Goal: Check status: Check status

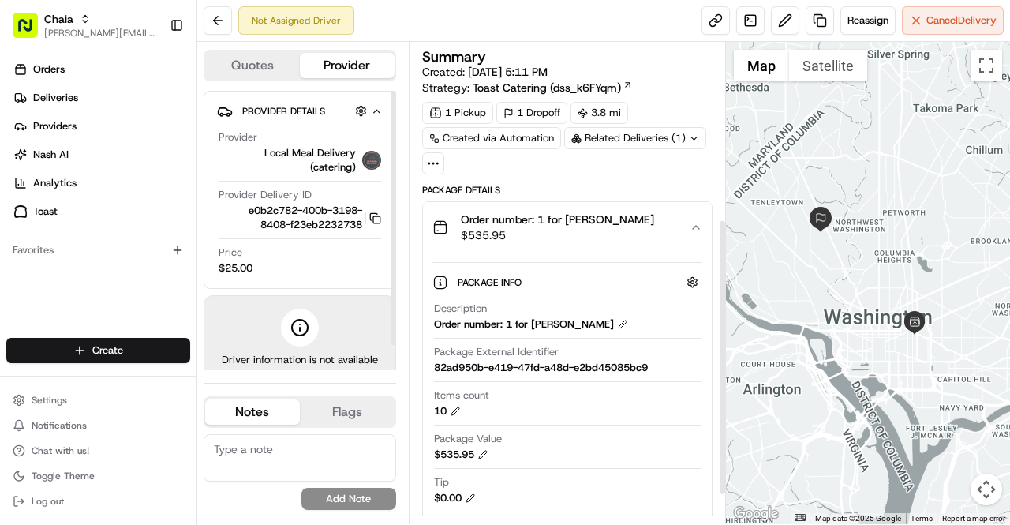
scroll to position [306, 0]
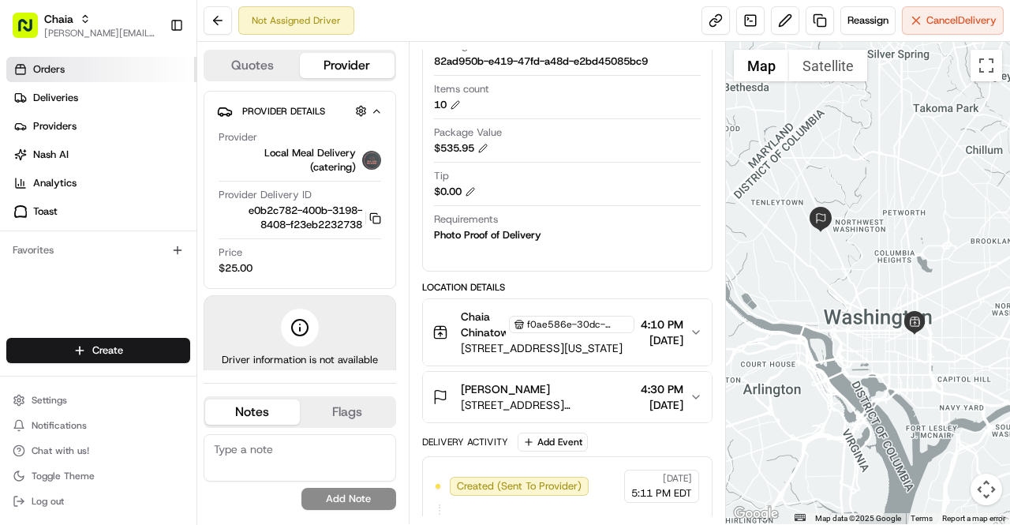
click at [81, 66] on link "Orders" at bounding box center [101, 69] width 190 height 25
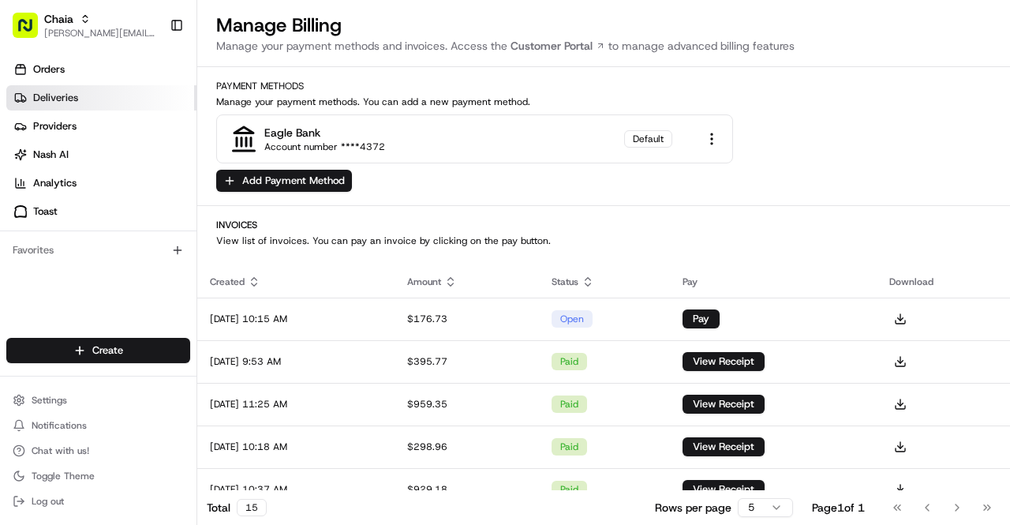
click at [70, 95] on span "Deliveries" at bounding box center [55, 98] width 45 height 14
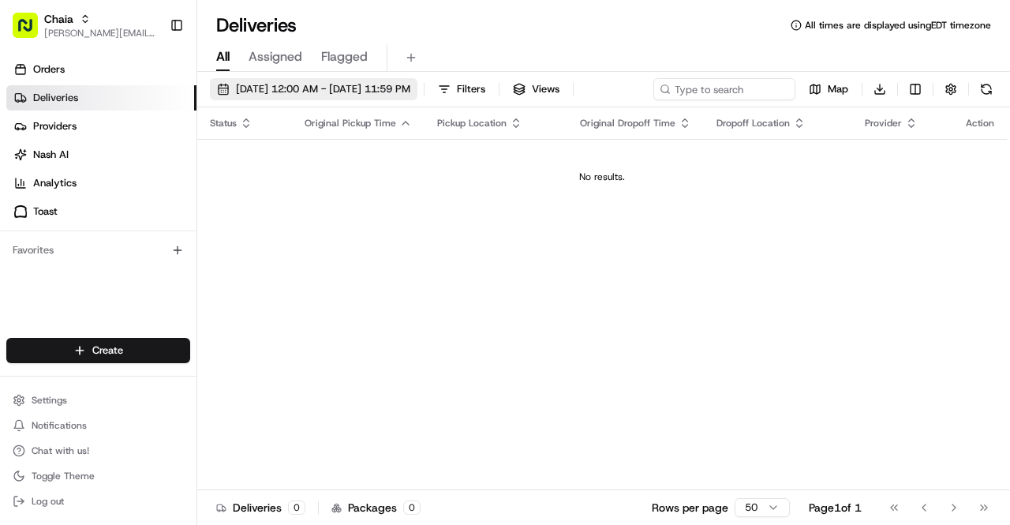
click at [285, 90] on span "[DATE] 12:00 AM - [DATE] 11:59 PM" at bounding box center [323, 89] width 174 height 14
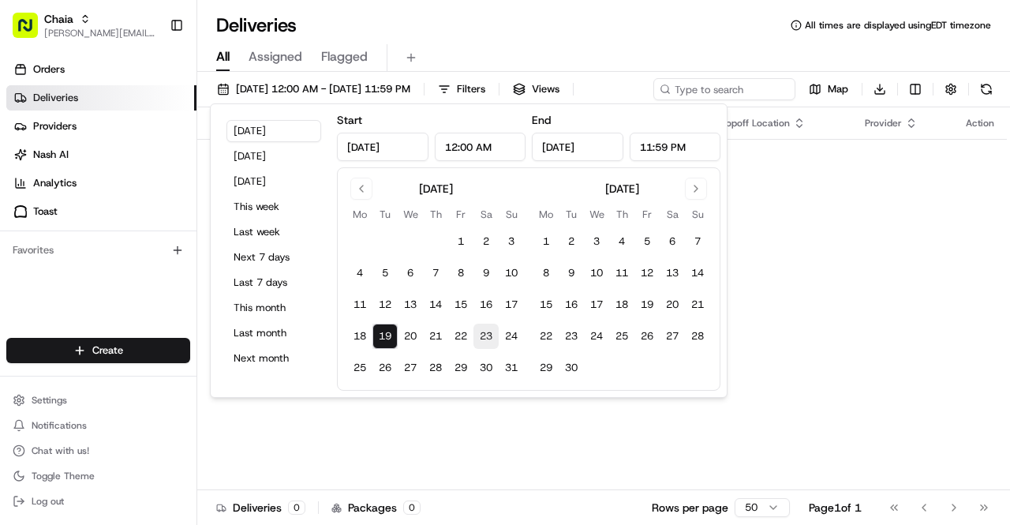
click at [489, 341] on button "23" at bounding box center [486, 336] width 25 height 25
type input "[DATE]"
click at [749, 258] on div "Status Original Pickup Time Pickup Location Original Dropoff Time Dropoff Locat…" at bounding box center [602, 298] width 810 height 383
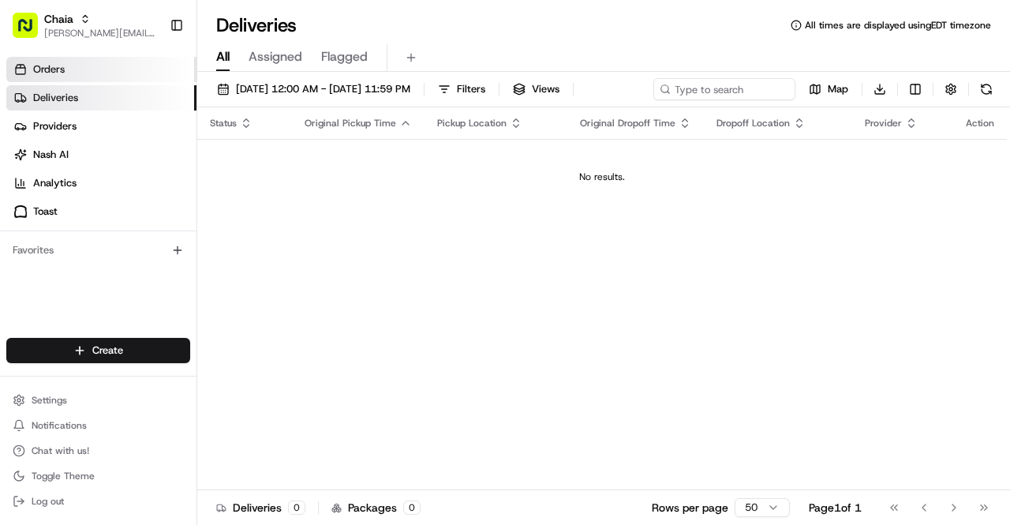
click at [103, 68] on link "Orders" at bounding box center [101, 69] width 190 height 25
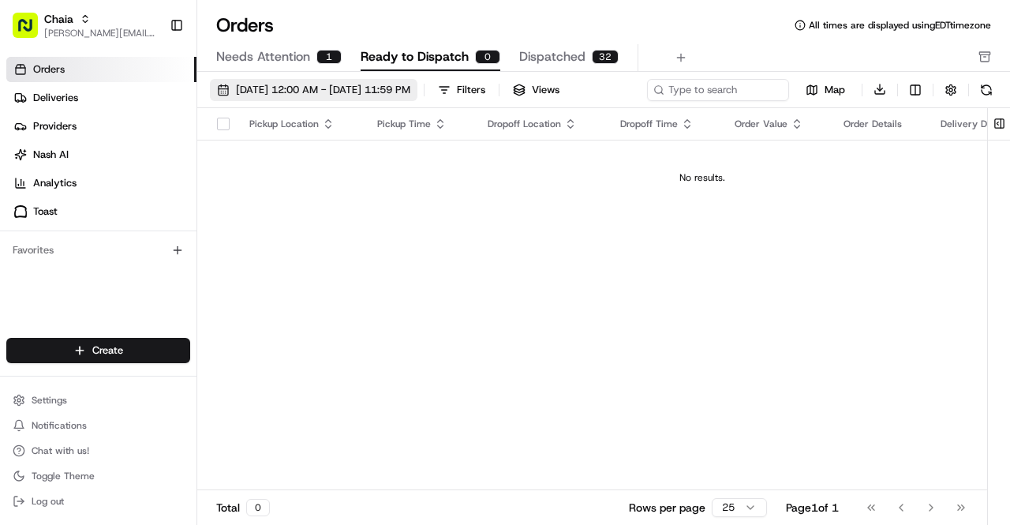
click at [396, 90] on span "[DATE] 12:00 AM - [DATE] 11:59 PM" at bounding box center [323, 90] width 174 height 14
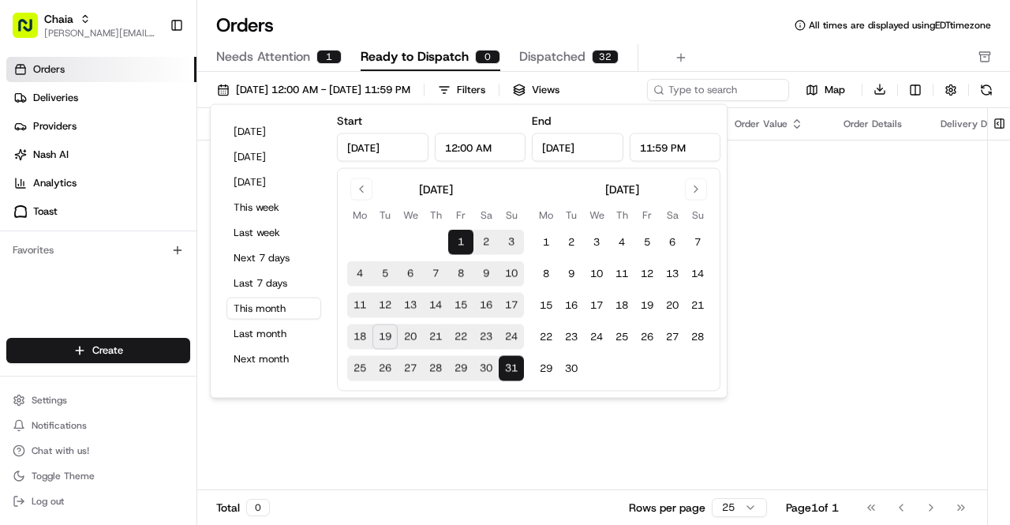
click at [488, 340] on button "23" at bounding box center [486, 336] width 25 height 25
type input "[DATE]"
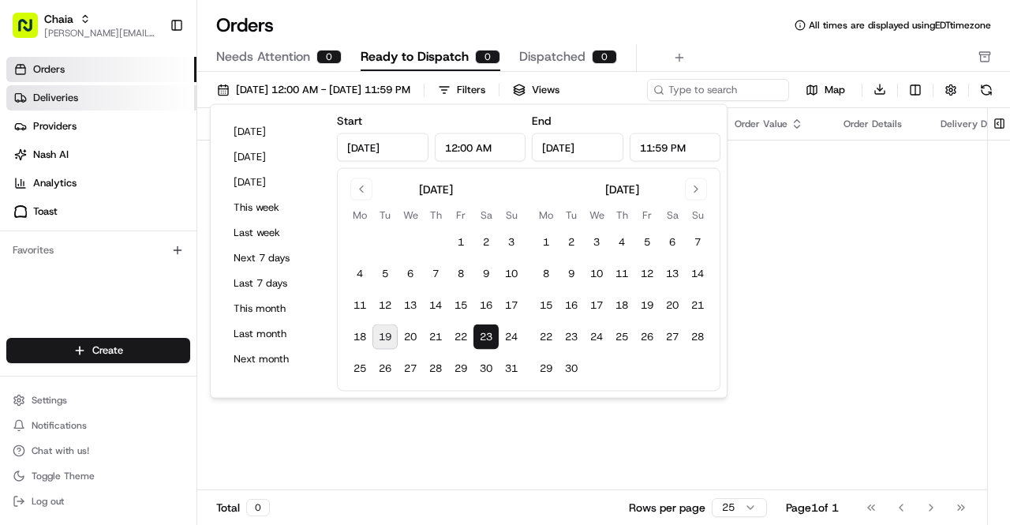
click at [90, 101] on link "Deliveries" at bounding box center [101, 97] width 190 height 25
